Goal: Task Accomplishment & Management: Use online tool/utility

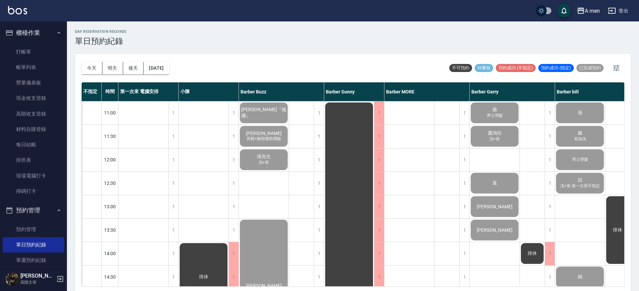
scroll to position [305, 0]
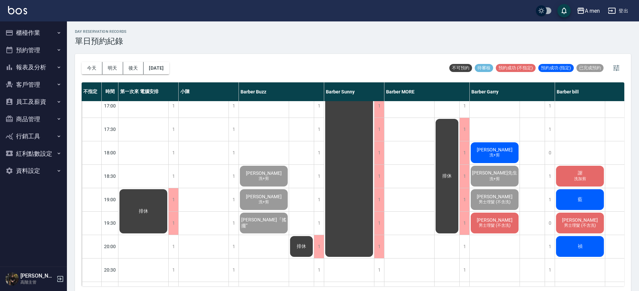
scroll to position [291, 0]
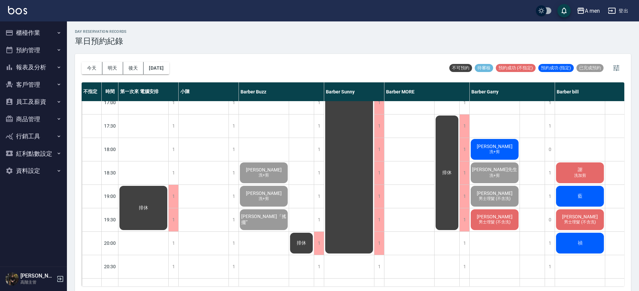
click at [613, 193] on div "排休" at bounding box center [617, 103] width 25 height 586
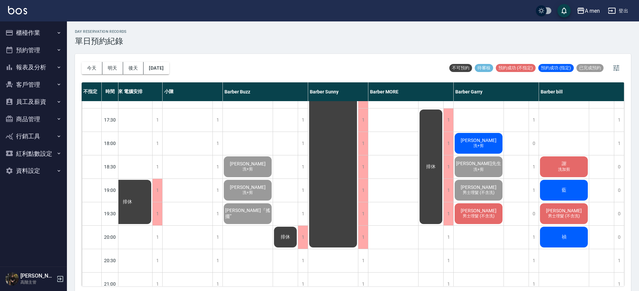
scroll to position [298, 19]
click at [558, 173] on div "謝 洗加剪" at bounding box center [564, 166] width 50 height 23
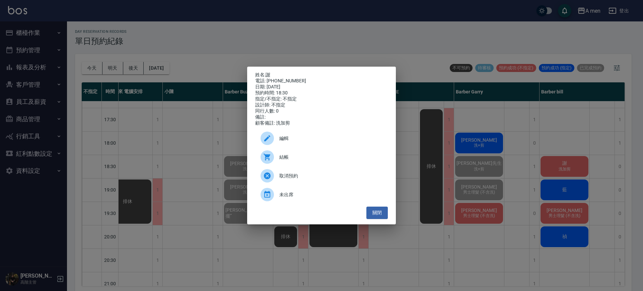
click at [356, 157] on span "結帳" at bounding box center [330, 157] width 103 height 7
click at [544, 193] on div "姓名: 謝 電話: 0987210802 日期: 2025/10/08 預約時間: 18:30 指定/不指定: 不指定 設計師: 不指定 同行人數: 0 備註…" at bounding box center [321, 145] width 643 height 291
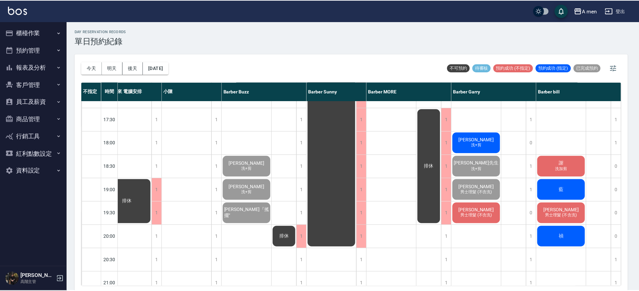
scroll to position [298, 16]
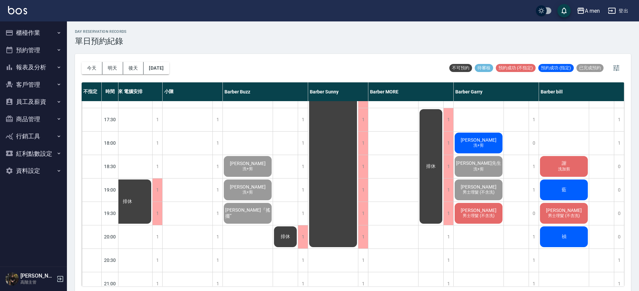
click at [544, 193] on div "藍" at bounding box center [564, 189] width 50 height 23
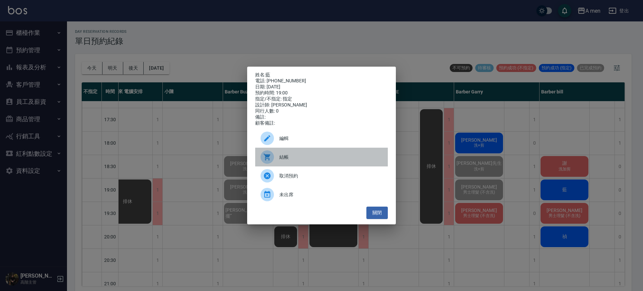
click at [342, 165] on div "結帳" at bounding box center [321, 157] width 133 height 19
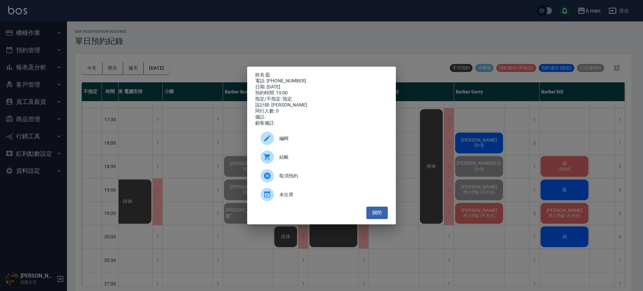
click at [576, 214] on div "姓名: 藍 電話: 0963672706 日期: 2025/10/08 預約時間: 19:00 指定/不指定: 指定 設計師: Barber bill 同行人…" at bounding box center [321, 145] width 643 height 291
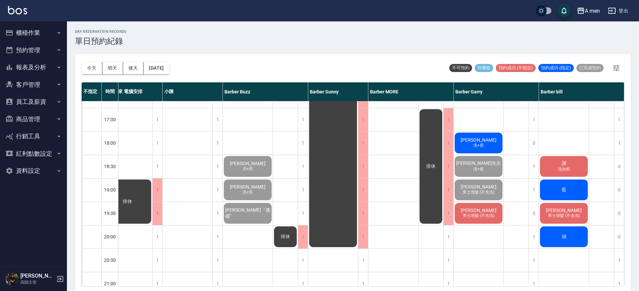
click at [576, 214] on span "男士理髮 (不含洗)" at bounding box center [564, 216] width 34 height 6
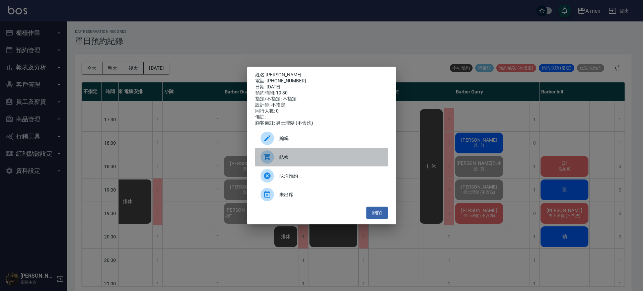
click at [334, 153] on div "結帳" at bounding box center [321, 157] width 133 height 19
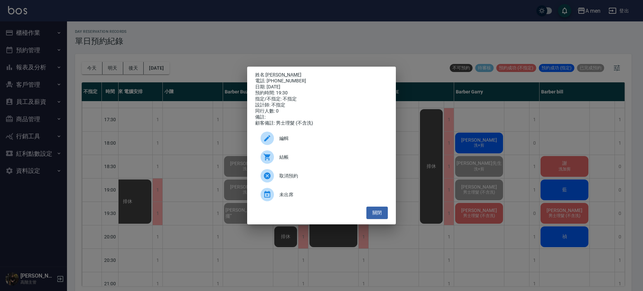
click at [565, 217] on div "姓名: 蔡宗廷 電話: 0981751871 日期: 2025/10/08 預約時間: 19:30 指定/不指定: 不指定 設計師: 不指定 同行人數: 0 …" at bounding box center [321, 145] width 643 height 291
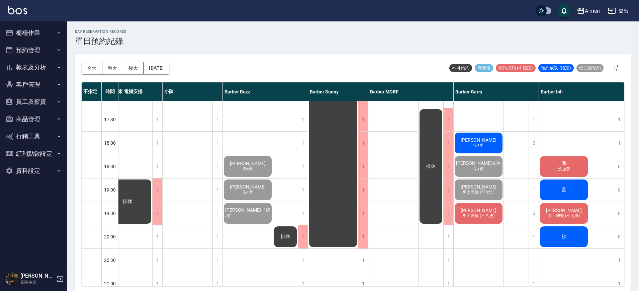
click at [568, 240] on div "禎" at bounding box center [564, 236] width 50 height 23
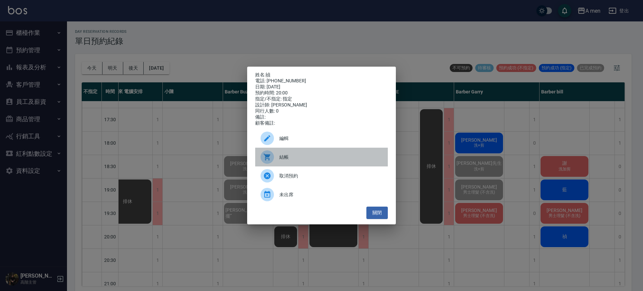
click at [315, 166] on div "結帳" at bounding box center [321, 157] width 133 height 19
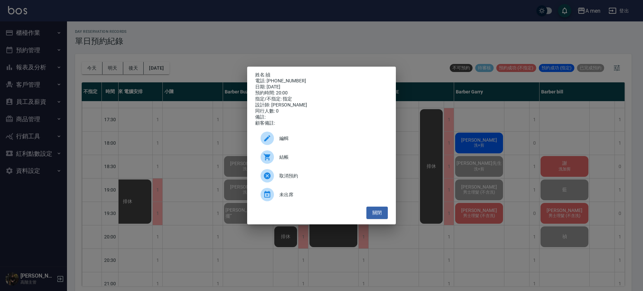
click at [438, 169] on div "姓名: 禎 電話: 0919337877 日期: 2025/10/08 預約時間: 20:00 指定/不指定: 指定 設計師: Barber bill 同行人…" at bounding box center [321, 145] width 643 height 291
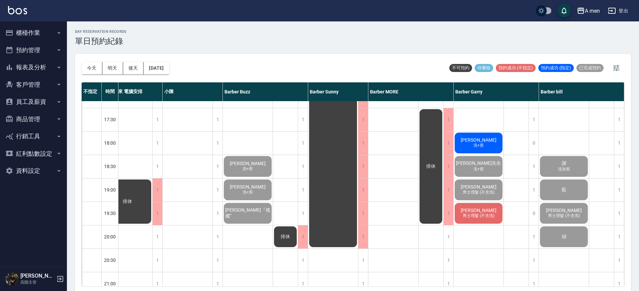
click at [496, 218] on span "男士理髮 (不含洗)" at bounding box center [478, 216] width 34 height 6
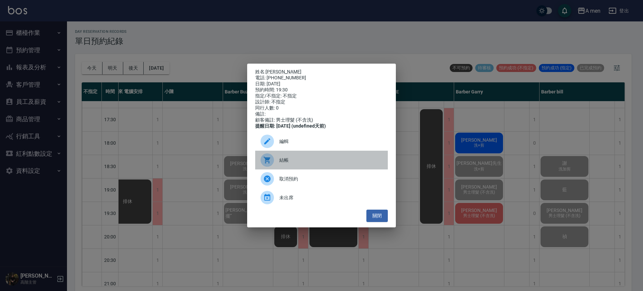
click at [333, 164] on span "結帳" at bounding box center [330, 160] width 103 height 7
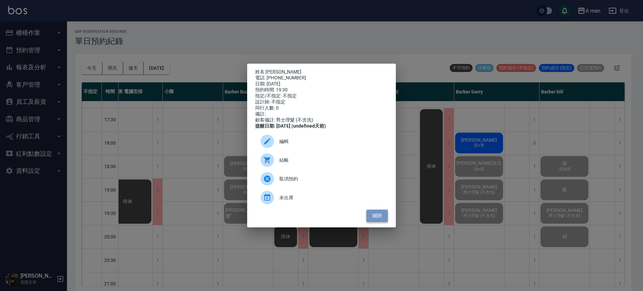
click at [377, 218] on button "關閉" at bounding box center [376, 215] width 21 height 12
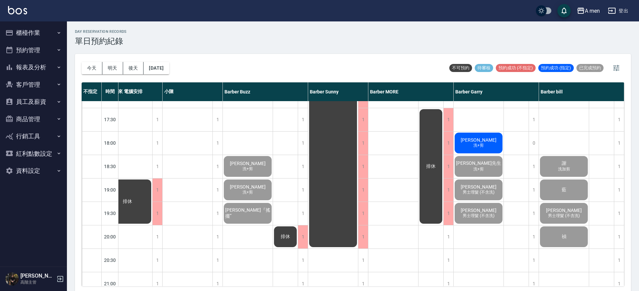
click at [489, 140] on div "陳先生 洗+剪" at bounding box center [479, 143] width 50 height 23
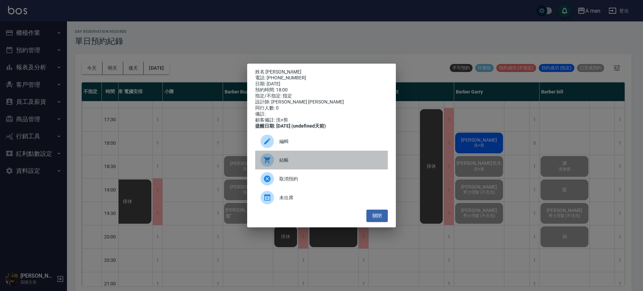
click at [281, 158] on div "結帳" at bounding box center [321, 160] width 133 height 19
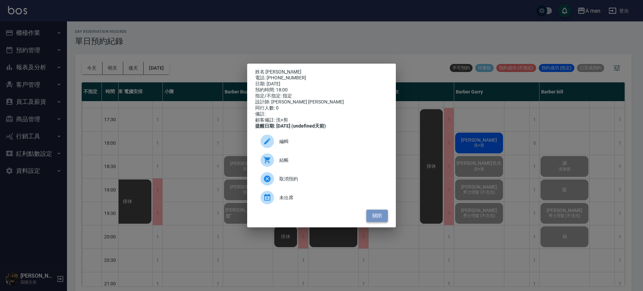
click at [369, 219] on button "關閉" at bounding box center [376, 215] width 21 height 12
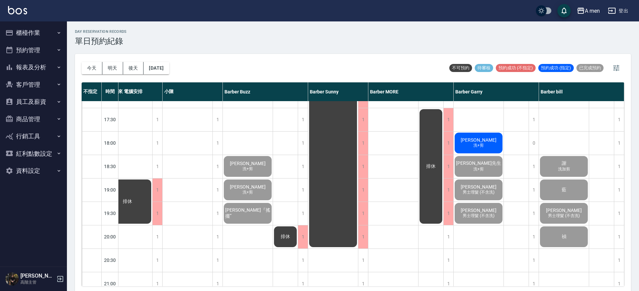
click at [483, 141] on span "陳先生" at bounding box center [478, 139] width 38 height 5
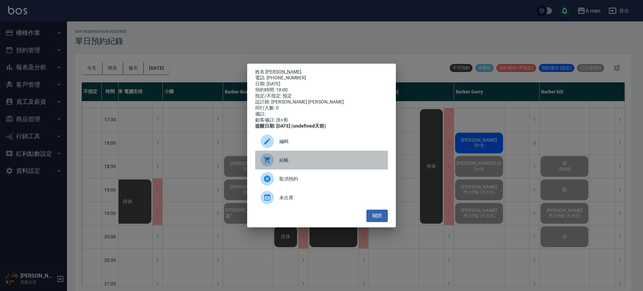
click at [290, 168] on div "結帳" at bounding box center [321, 160] width 133 height 19
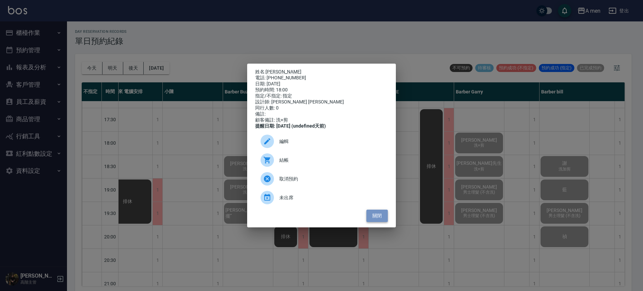
click at [376, 218] on button "關閉" at bounding box center [376, 215] width 21 height 12
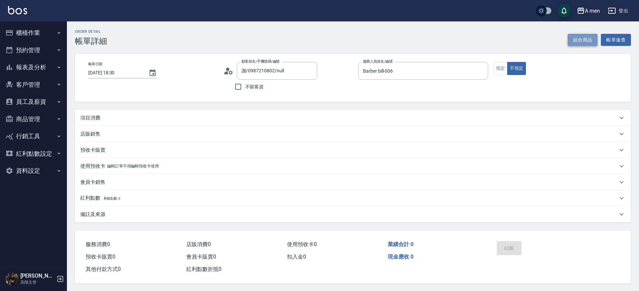
click at [590, 34] on button "組合商品" at bounding box center [583, 40] width 30 height 12
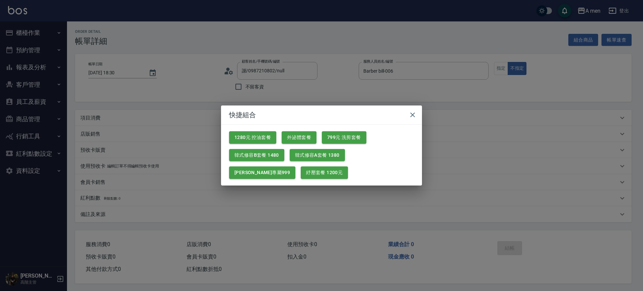
click at [263, 144] on div "韓式修容B套餐 1480" at bounding box center [254, 153] width 61 height 18
click at [264, 141] on button "1280元 控油套餐" at bounding box center [252, 137] width 47 height 12
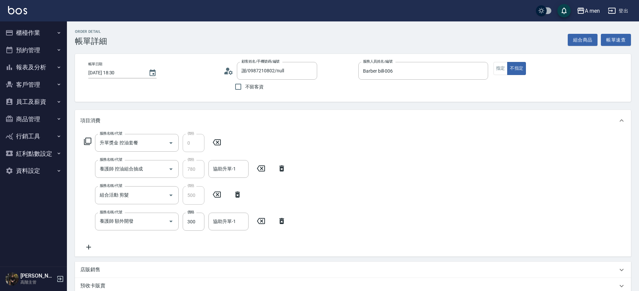
click at [276, 222] on icon at bounding box center [281, 221] width 17 height 8
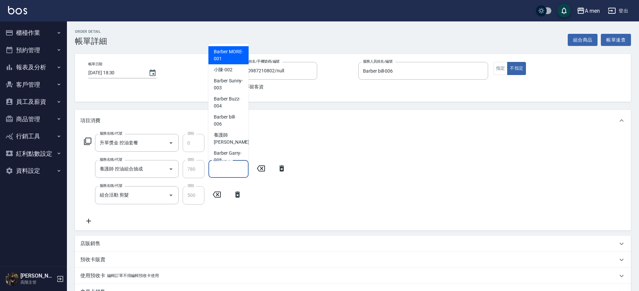
click at [232, 168] on input "協助升單-1" at bounding box center [228, 169] width 34 height 12
click at [229, 73] on span "小陳 -002" at bounding box center [223, 69] width 19 height 7
type input "小陳-002"
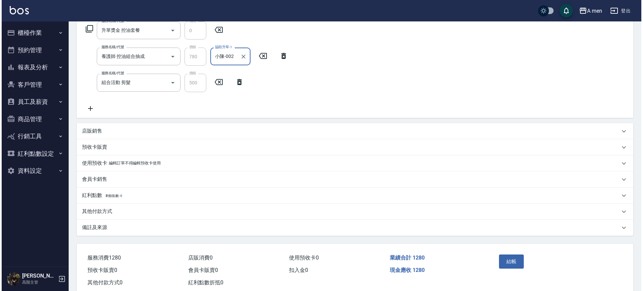
scroll to position [130, 0]
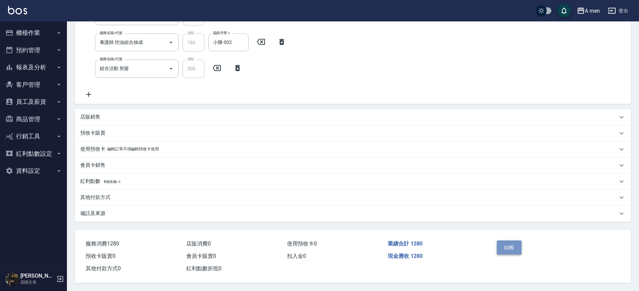
click at [508, 243] on button "結帳" at bounding box center [509, 247] width 25 height 14
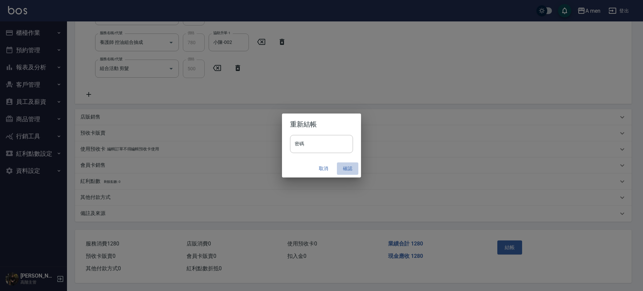
click at [349, 169] on button "確認" at bounding box center [347, 168] width 21 height 12
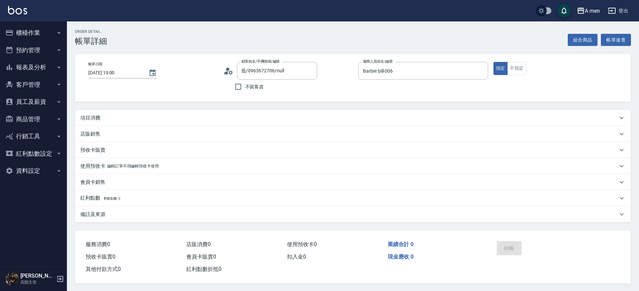
click at [244, 111] on div "項目消費" at bounding box center [353, 118] width 556 height 16
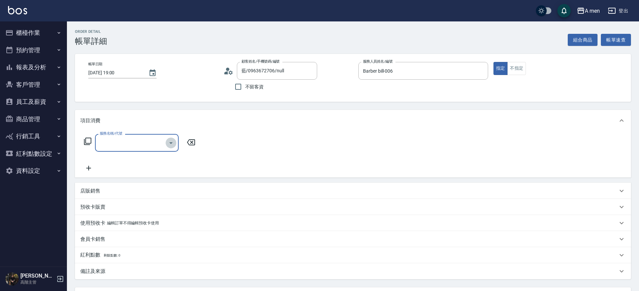
click at [170, 141] on icon "Open" at bounding box center [171, 143] width 8 height 8
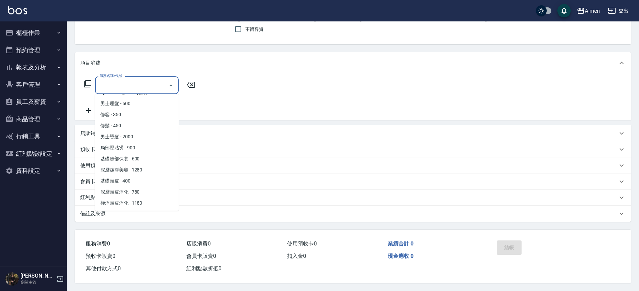
scroll to position [163, 0]
click at [144, 101] on span "男士理髮 - 500" at bounding box center [137, 104] width 84 height 11
type input "男士理髮(A01)"
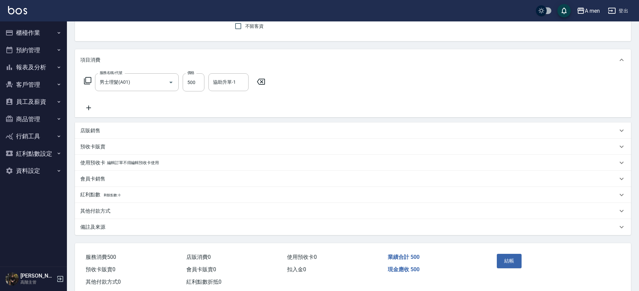
click at [91, 111] on icon at bounding box center [88, 108] width 17 height 8
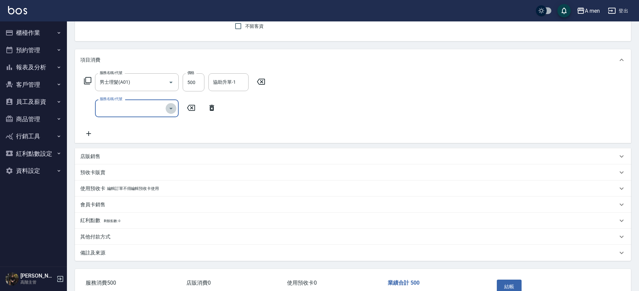
click at [169, 106] on icon "Open" at bounding box center [171, 108] width 8 height 8
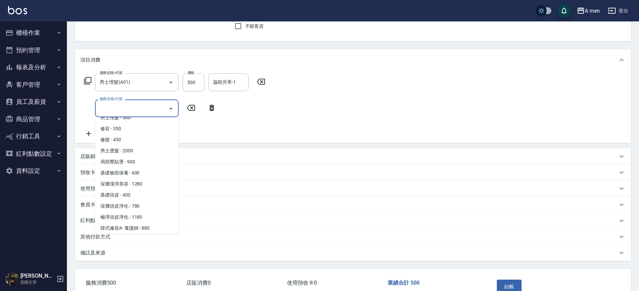
scroll to position [231, 0]
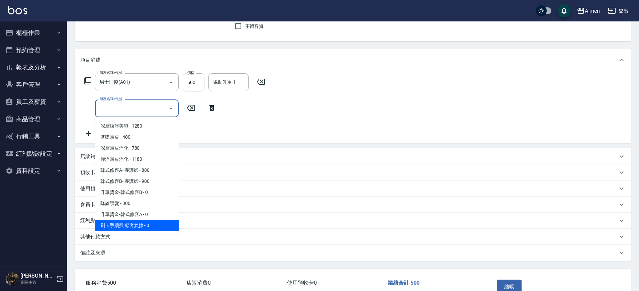
click at [138, 228] on span "刷卡手續費 顧客負擔 - 0" at bounding box center [137, 225] width 84 height 11
type input "刷卡手續費 顧客負擔(Z1)"
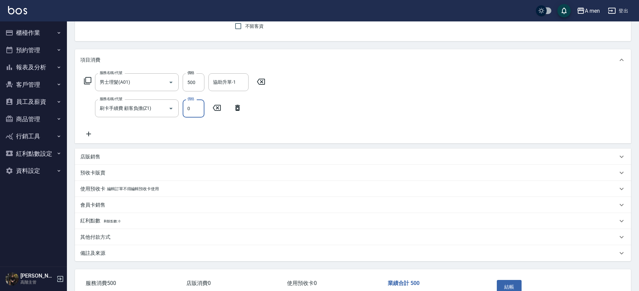
click at [192, 111] on input "0" at bounding box center [194, 108] width 22 height 18
type input "25"
click at [133, 235] on div "其他付款方式" at bounding box center [348, 237] width 537 height 7
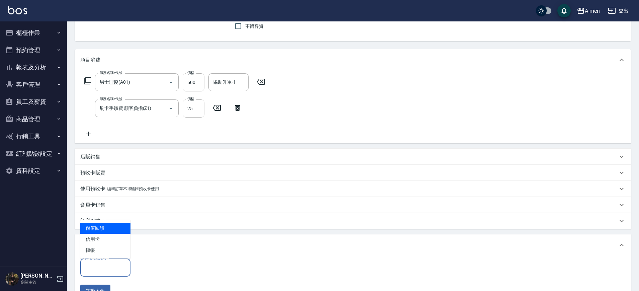
click at [109, 266] on input "其他付款方式" at bounding box center [105, 267] width 44 height 12
click at [119, 235] on span "信用卡" at bounding box center [105, 239] width 50 height 11
type input "信用卡"
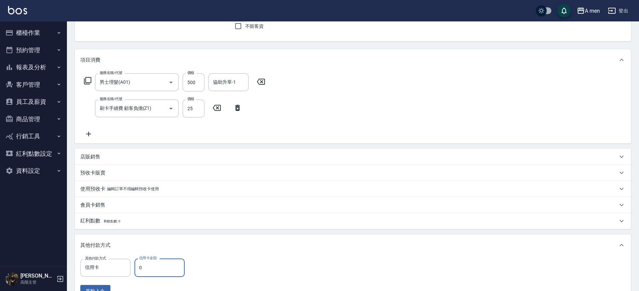
click at [151, 267] on input "0" at bounding box center [160, 267] width 50 height 18
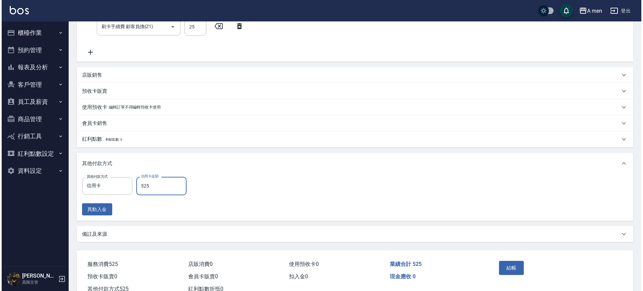
scroll to position [143, 0]
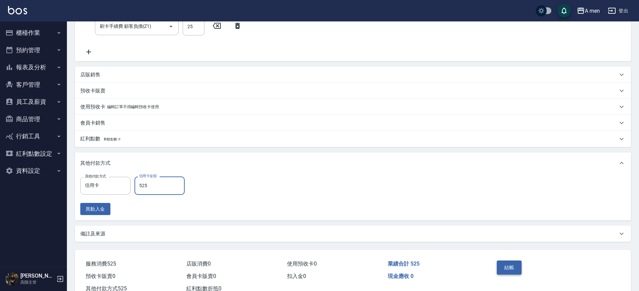
type input "525"
click at [505, 262] on button "結帳" at bounding box center [509, 267] width 25 height 14
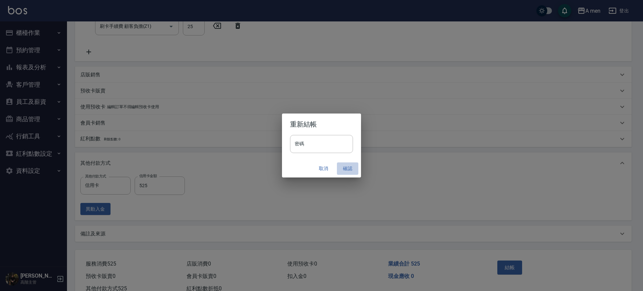
click at [349, 168] on button "確認" at bounding box center [347, 168] width 21 height 12
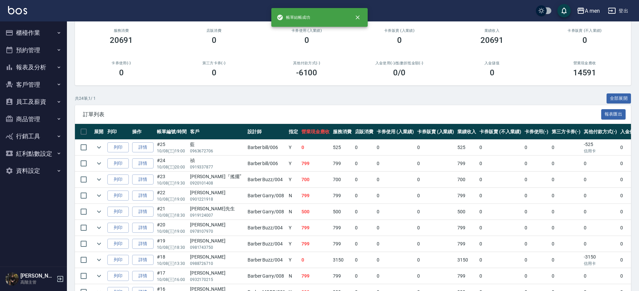
scroll to position [68, 0]
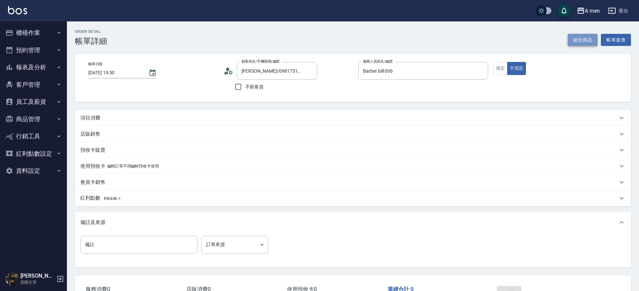
click at [574, 41] on button "組合商品" at bounding box center [583, 40] width 30 height 12
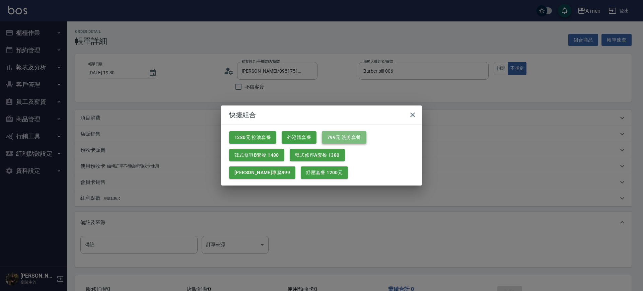
click at [329, 139] on button "799元 洗剪套餐" at bounding box center [344, 137] width 45 height 12
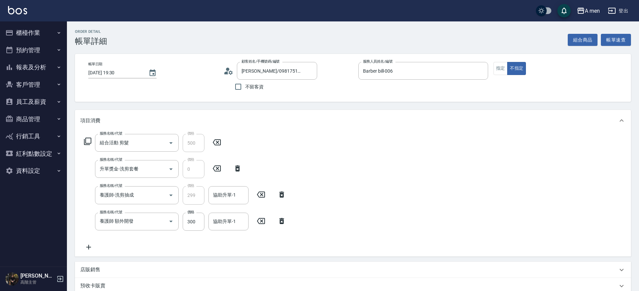
click at [282, 222] on icon at bounding box center [281, 221] width 17 height 8
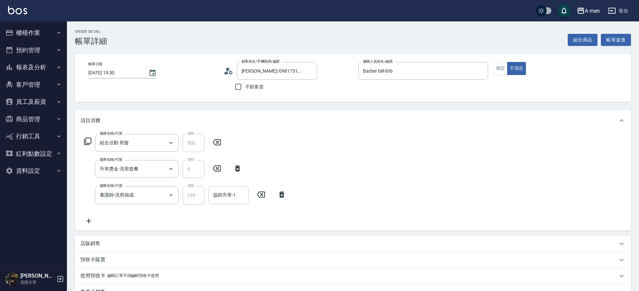
click at [243, 197] on input "協助升單-1" at bounding box center [228, 195] width 34 height 12
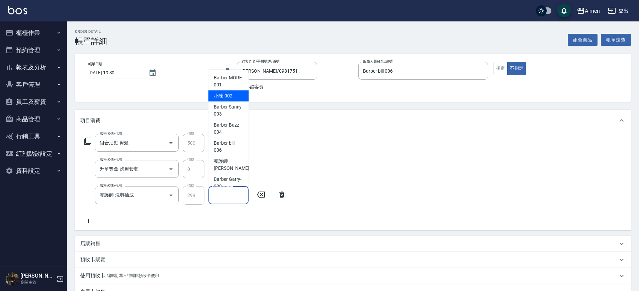
click at [237, 96] on div "小陳 -002" at bounding box center [228, 95] width 40 height 11
type input "小陳-002"
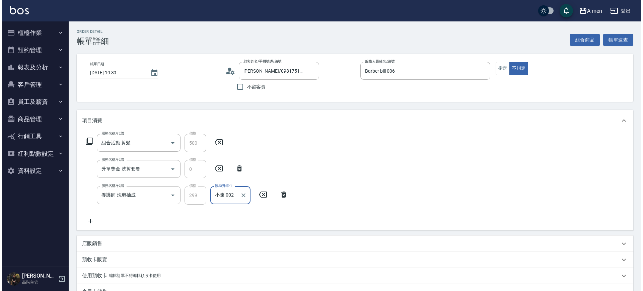
scroll to position [174, 0]
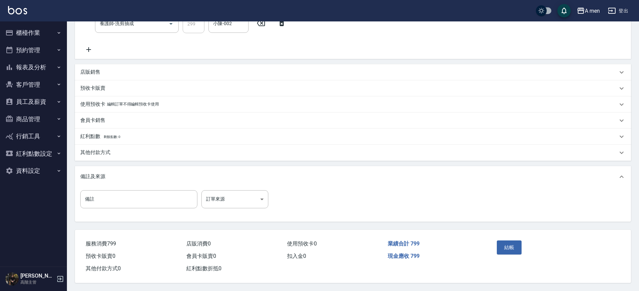
click at [500, 253] on div "結帳" at bounding box center [524, 252] width 61 height 29
click at [505, 246] on button "結帳" at bounding box center [509, 247] width 25 height 14
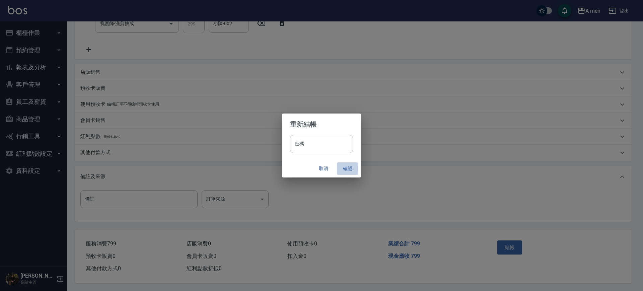
click at [350, 169] on button "確認" at bounding box center [347, 168] width 21 height 12
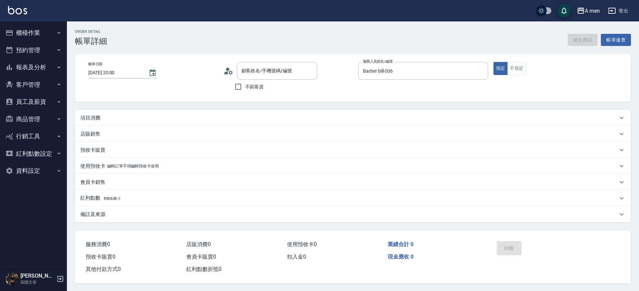
type input "[PERSON_NAME]/0919337877/null"
click at [578, 37] on button "組合商品" at bounding box center [583, 40] width 30 height 12
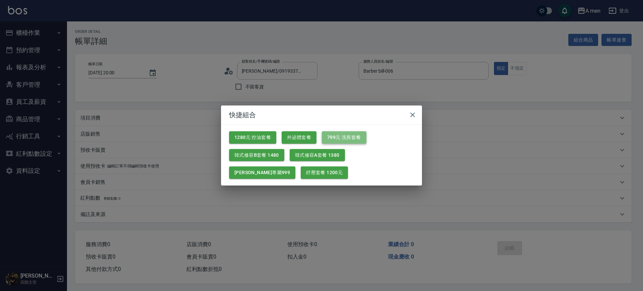
click at [334, 135] on button "799元 洗剪套餐" at bounding box center [344, 137] width 45 height 12
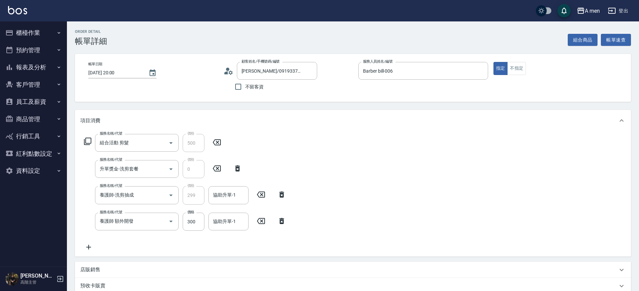
click at [279, 219] on icon at bounding box center [281, 221] width 17 height 8
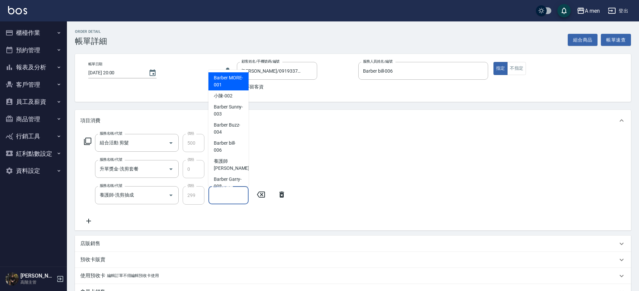
click at [225, 192] on input "協助升單-1" at bounding box center [228, 195] width 34 height 12
click at [235, 142] on span "Barber bill -006" at bounding box center [228, 147] width 29 height 14
type input "Barber bill-006"
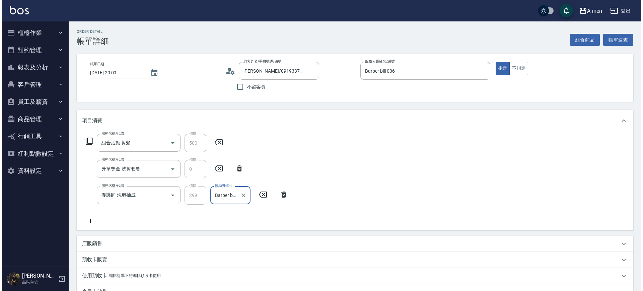
scroll to position [130, 0]
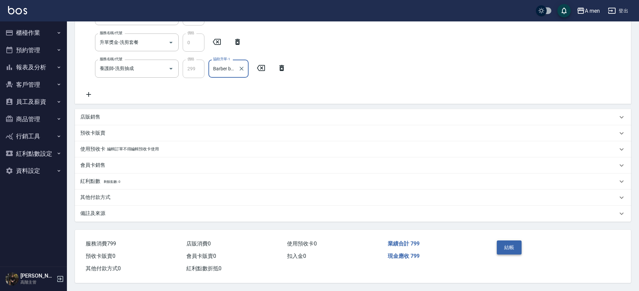
click at [511, 243] on button "結帳" at bounding box center [509, 247] width 25 height 14
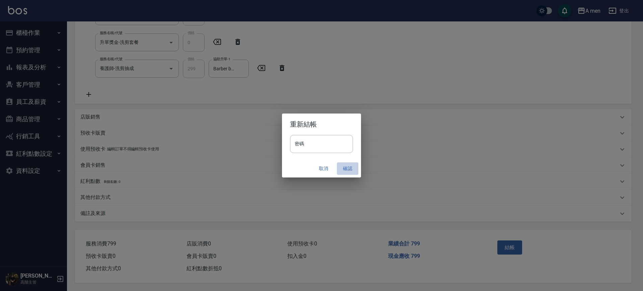
click at [355, 170] on button "確認" at bounding box center [347, 168] width 21 height 12
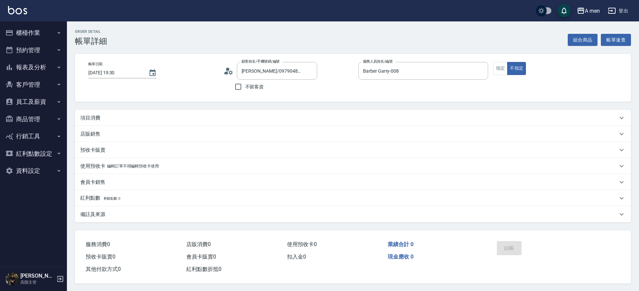
click at [248, 118] on div "項目消費" at bounding box center [348, 117] width 537 height 7
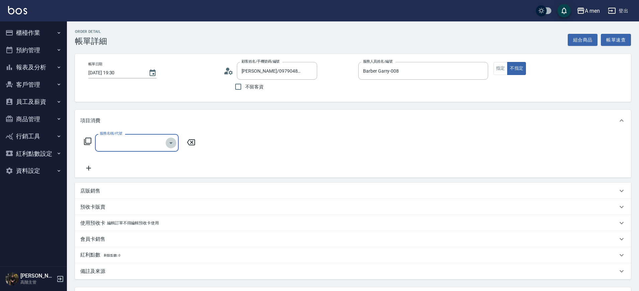
click at [175, 142] on icon "Open" at bounding box center [171, 143] width 8 height 8
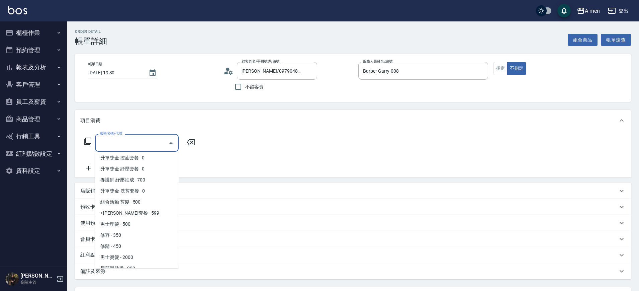
scroll to position [106, 0]
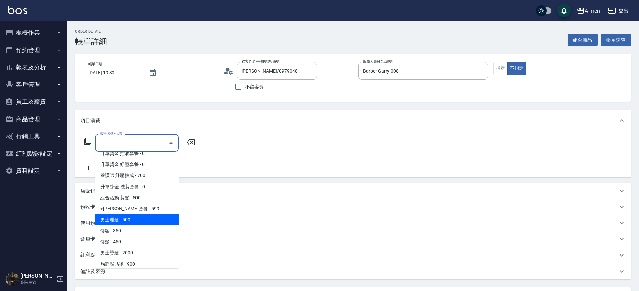
click at [122, 223] on span "男士理髮 - 500" at bounding box center [137, 219] width 84 height 11
type input "男士理髮(A01)"
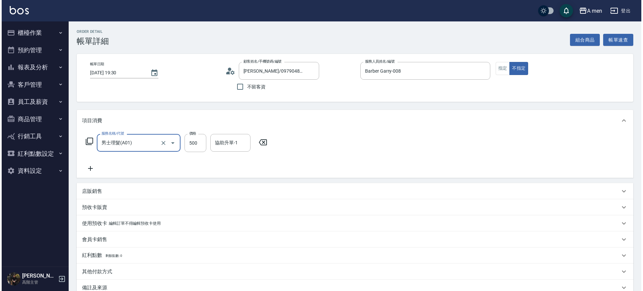
scroll to position [77, 0]
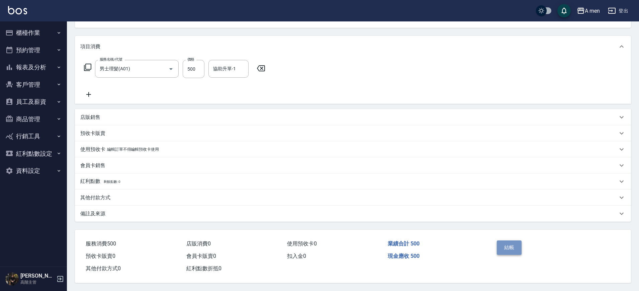
click at [508, 240] on button "結帳" at bounding box center [509, 247] width 25 height 14
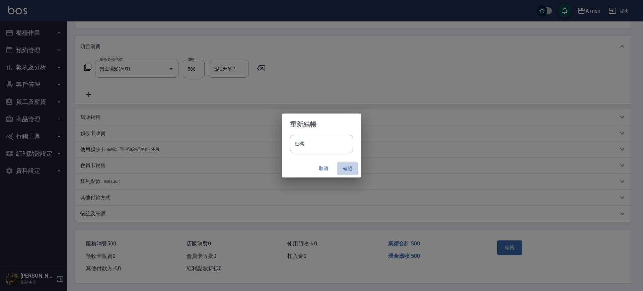
click at [339, 172] on button "確認" at bounding box center [347, 168] width 21 height 12
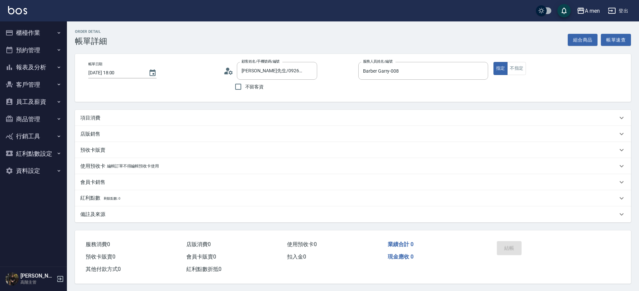
click at [146, 116] on div "項目消費" at bounding box center [348, 117] width 537 height 7
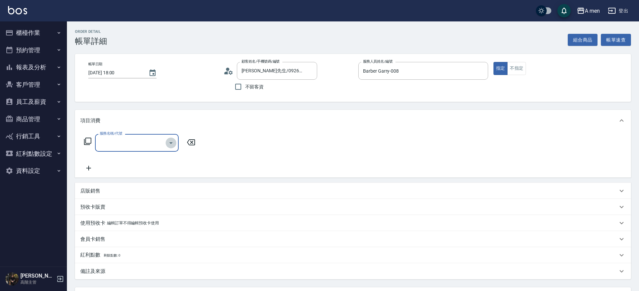
click at [174, 142] on icon "Open" at bounding box center [171, 143] width 8 height 8
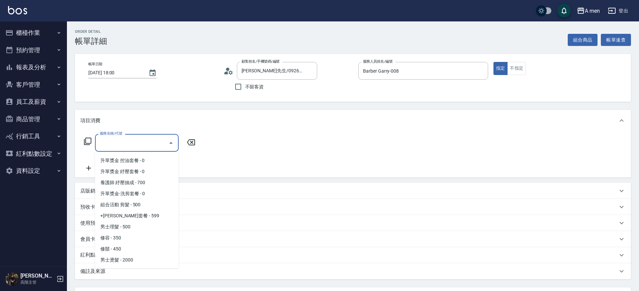
scroll to position [100, 0]
click at [129, 229] on span "男士理髮 - 500" at bounding box center [137, 225] width 84 height 11
type input "男士理髮(A01)"
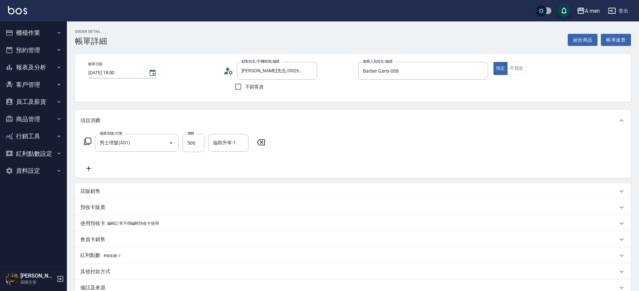
click at [90, 165] on icon at bounding box center [88, 168] width 17 height 8
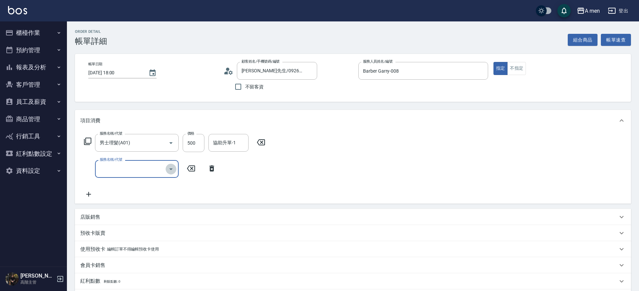
click at [168, 169] on icon "Open" at bounding box center [171, 169] width 8 height 8
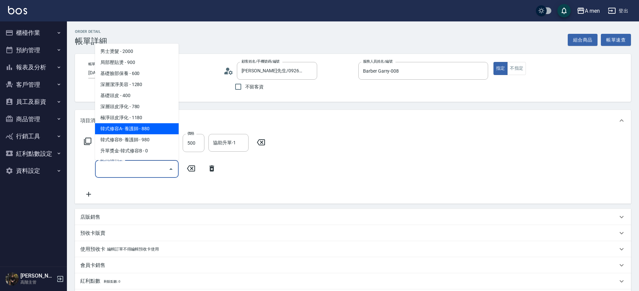
scroll to position [189, 0]
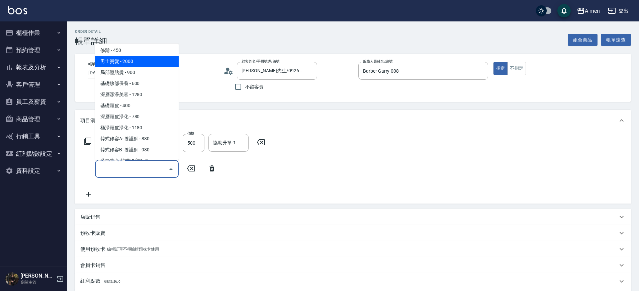
click at [142, 60] on span "男士燙髮 - 2000" at bounding box center [137, 61] width 84 height 11
type input "男士燙髮(B01)"
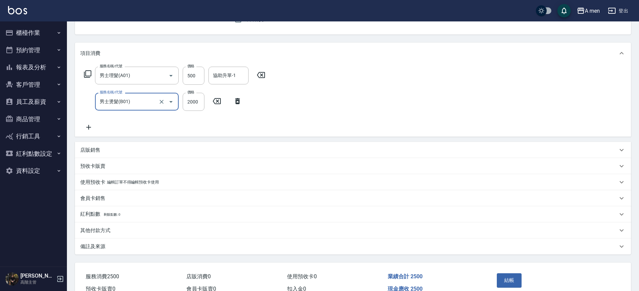
scroll to position [70, 0]
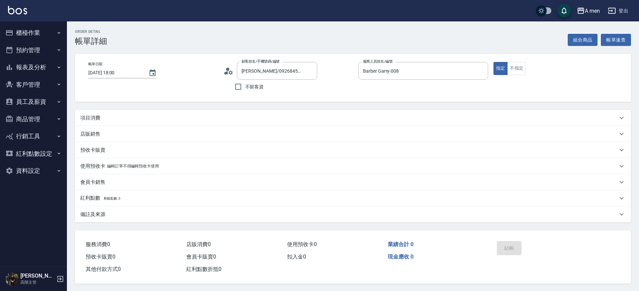
click at [211, 110] on div "項目消費" at bounding box center [353, 118] width 556 height 16
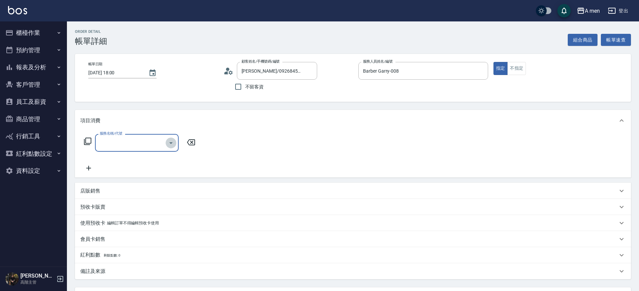
click at [170, 143] on icon "Open" at bounding box center [171, 143] width 8 height 8
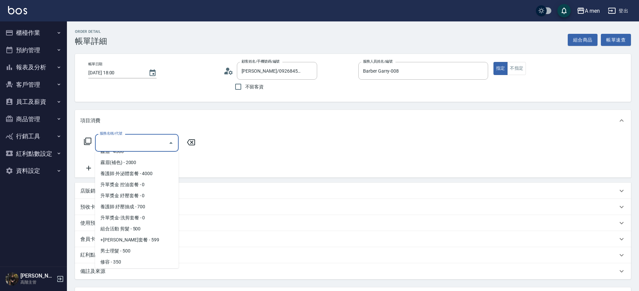
scroll to position [114, 0]
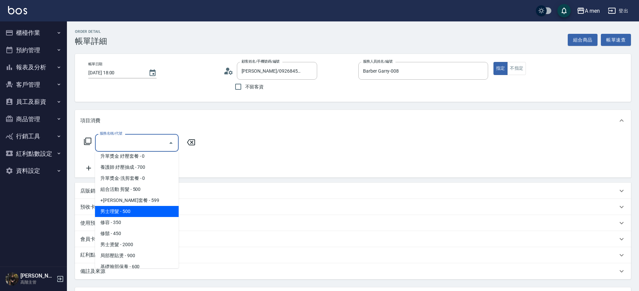
click at [142, 209] on span "男士理髮 - 500" at bounding box center [137, 211] width 84 height 11
type input "男士理髮(A01)"
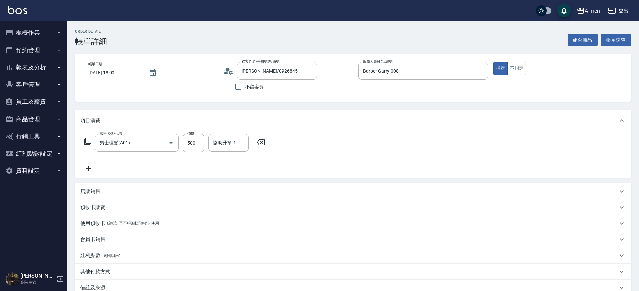
click at [91, 168] on icon at bounding box center [88, 168] width 17 height 8
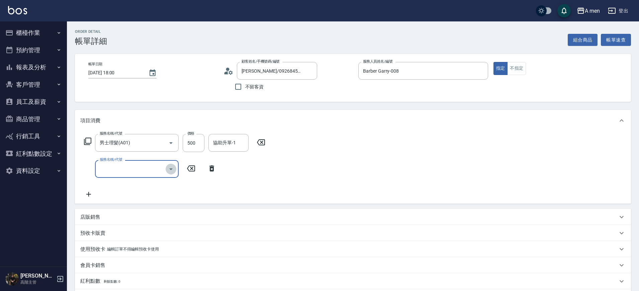
click at [170, 167] on icon "Open" at bounding box center [171, 169] width 8 height 8
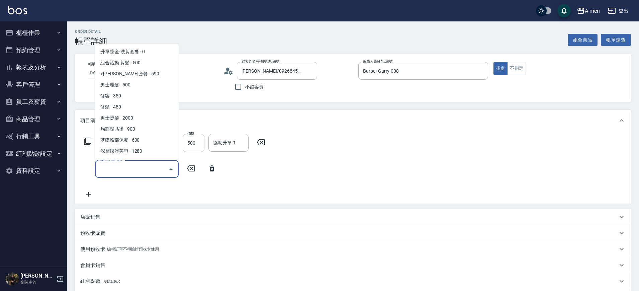
scroll to position [133, 0]
click at [145, 117] on span "男士燙髮 - 2000" at bounding box center [137, 117] width 84 height 11
type input "男士燙髮(B01)"
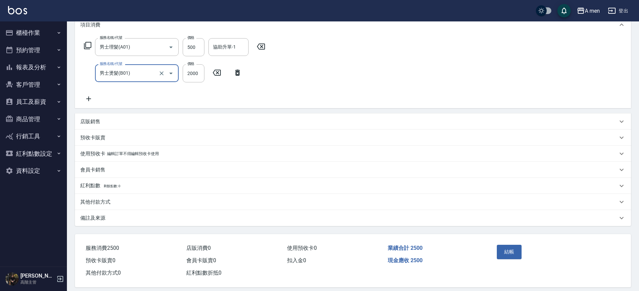
scroll to position [97, 0]
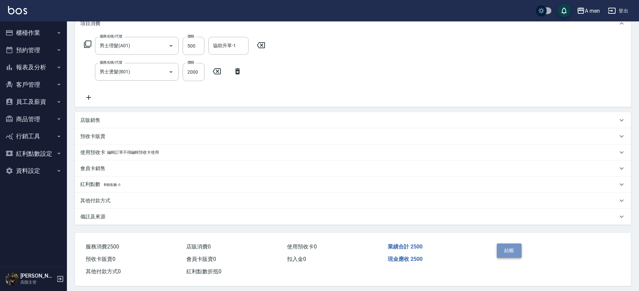
click at [511, 251] on button "結帳" at bounding box center [509, 250] width 25 height 14
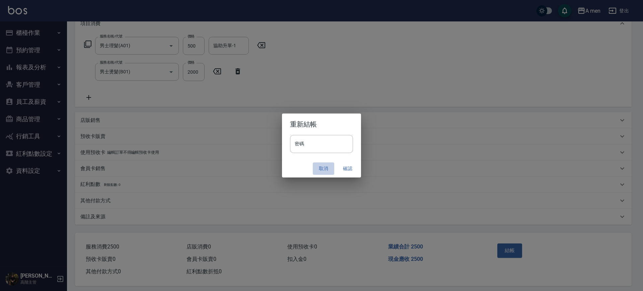
click at [315, 172] on button "取消" at bounding box center [323, 168] width 21 height 12
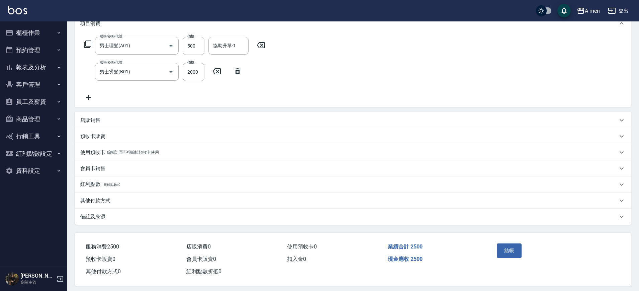
click at [184, 206] on div "其他付款方式" at bounding box center [353, 200] width 556 height 16
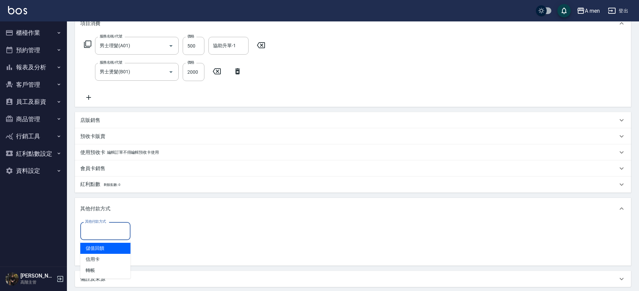
click at [120, 233] on input "其他付款方式" at bounding box center [105, 231] width 44 height 12
click at [105, 268] on span "轉帳" at bounding box center [105, 270] width 50 height 11
type input "轉帳"
click at [149, 223] on label "轉帳金額" at bounding box center [146, 221] width 14 height 5
click at [149, 223] on input "0" at bounding box center [160, 231] width 50 height 18
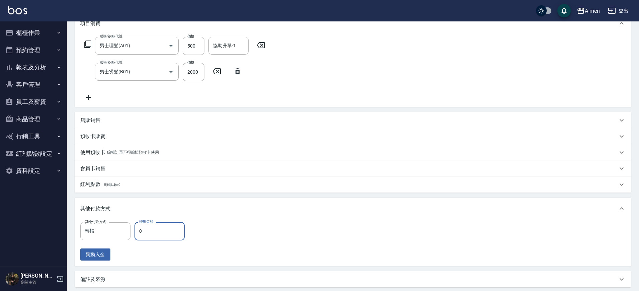
click at [152, 229] on input "0" at bounding box center [160, 231] width 50 height 18
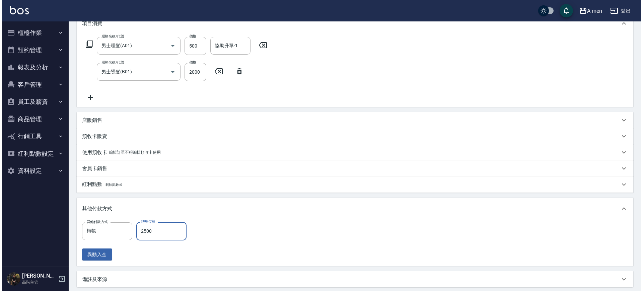
scroll to position [166, 0]
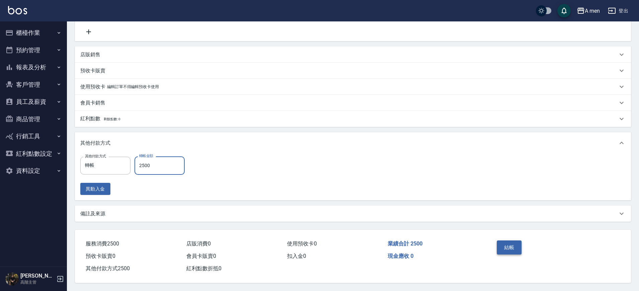
type input "2500"
click at [508, 241] on button "結帳" at bounding box center [509, 247] width 25 height 14
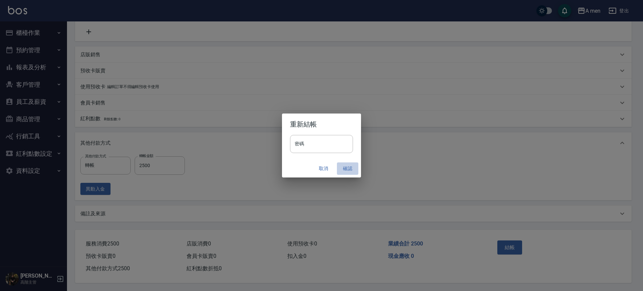
click at [346, 171] on button "確認" at bounding box center [347, 168] width 21 height 12
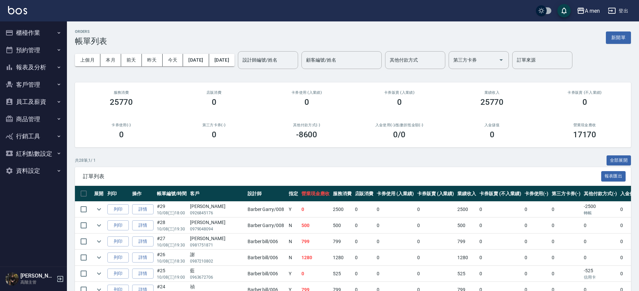
click at [48, 51] on button "預約管理" at bounding box center [34, 49] width 62 height 17
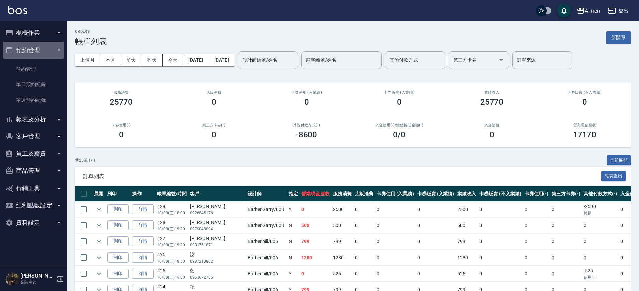
click at [48, 53] on button "預約管理" at bounding box center [34, 49] width 62 height 17
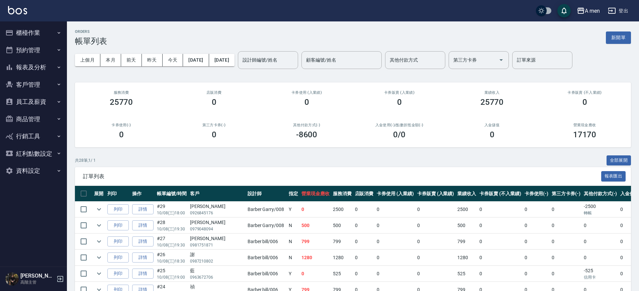
click at [37, 34] on button "櫃檯作業" at bounding box center [34, 32] width 62 height 17
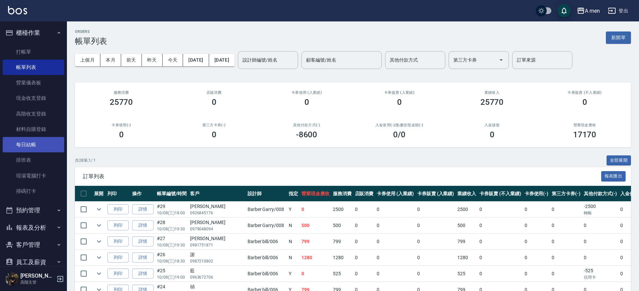
click at [37, 140] on link "每日結帳" at bounding box center [34, 144] width 62 height 15
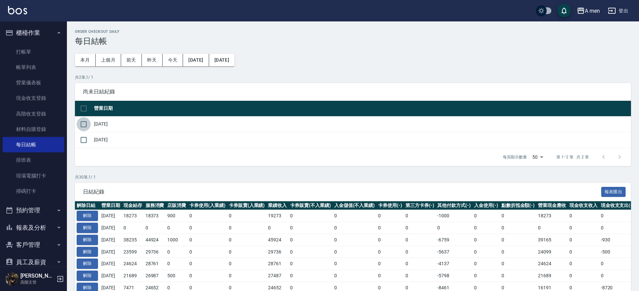
click at [87, 123] on input "checkbox" at bounding box center [84, 124] width 14 height 14
checkbox input "true"
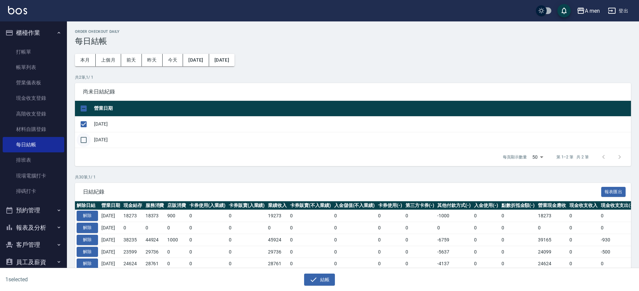
click at [82, 144] on input "checkbox" at bounding box center [84, 140] width 14 height 14
checkbox input "true"
click at [326, 279] on button "結帳" at bounding box center [319, 279] width 31 height 12
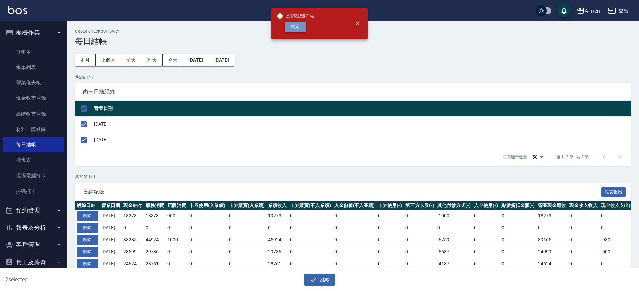
click at [299, 29] on button "確定" at bounding box center [295, 27] width 21 height 10
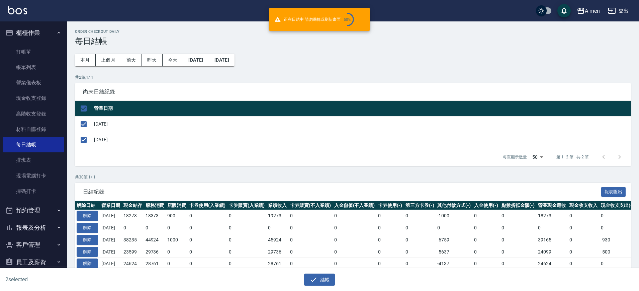
checkbox input "false"
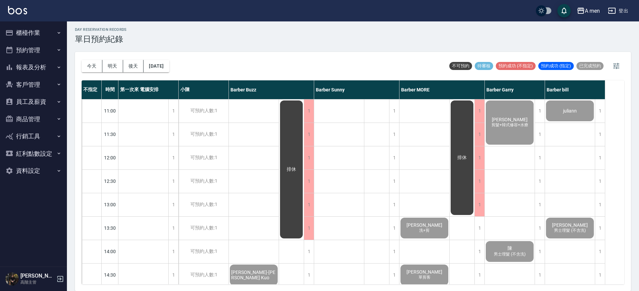
scroll to position [302, 0]
